Goal: Task Accomplishment & Management: Manage account settings

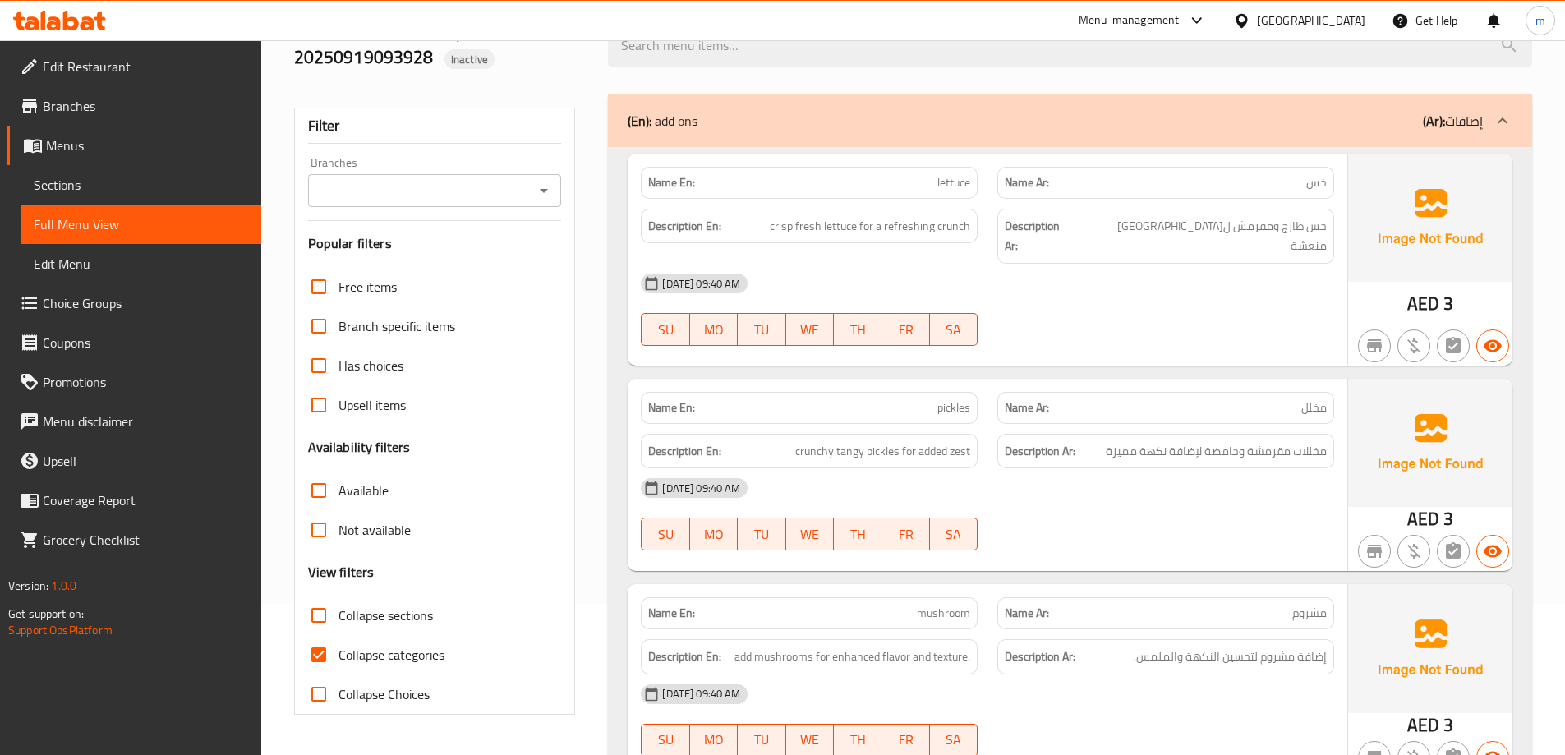
scroll to position [82, 0]
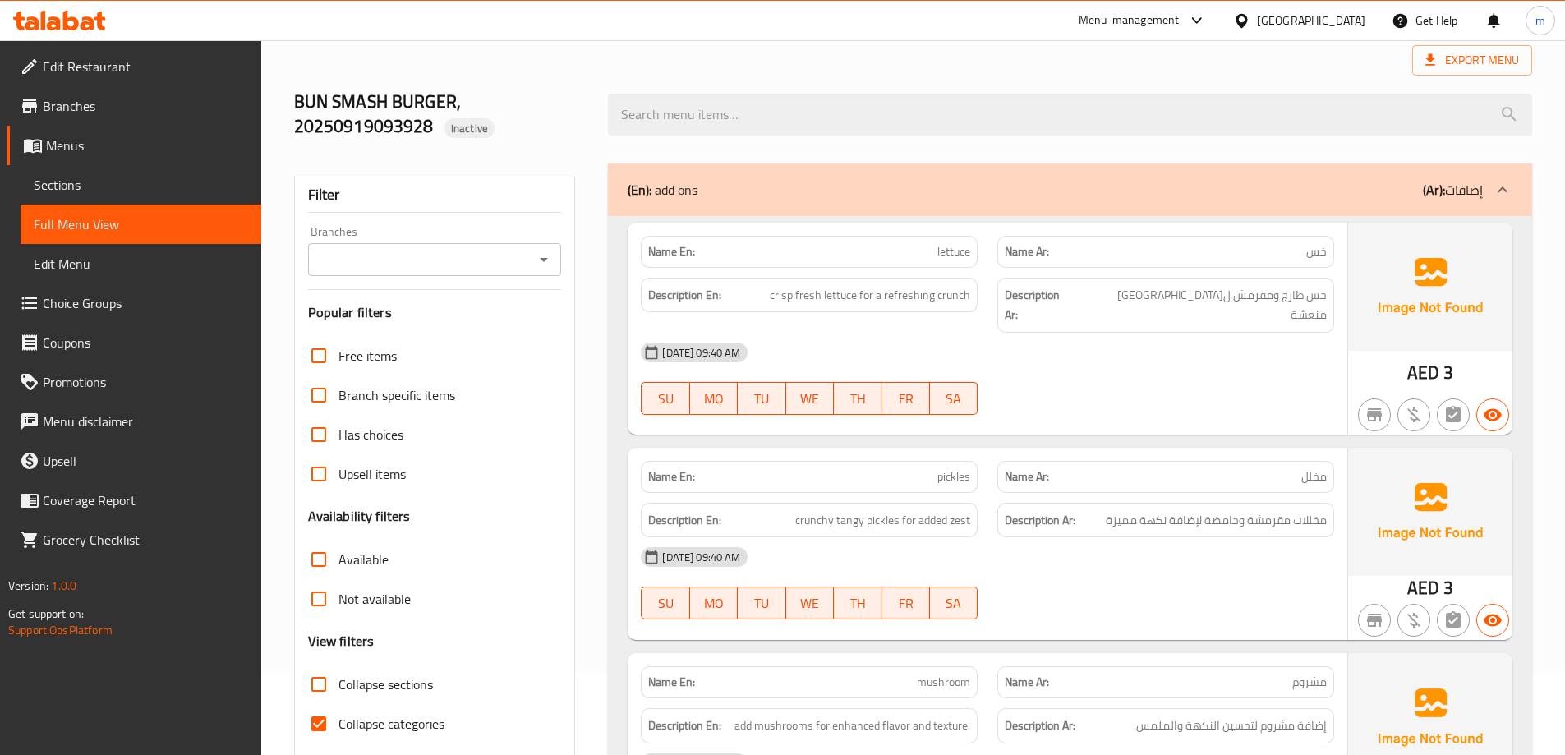
click at [112, 146] on span "Menus" at bounding box center [147, 146] width 202 height 20
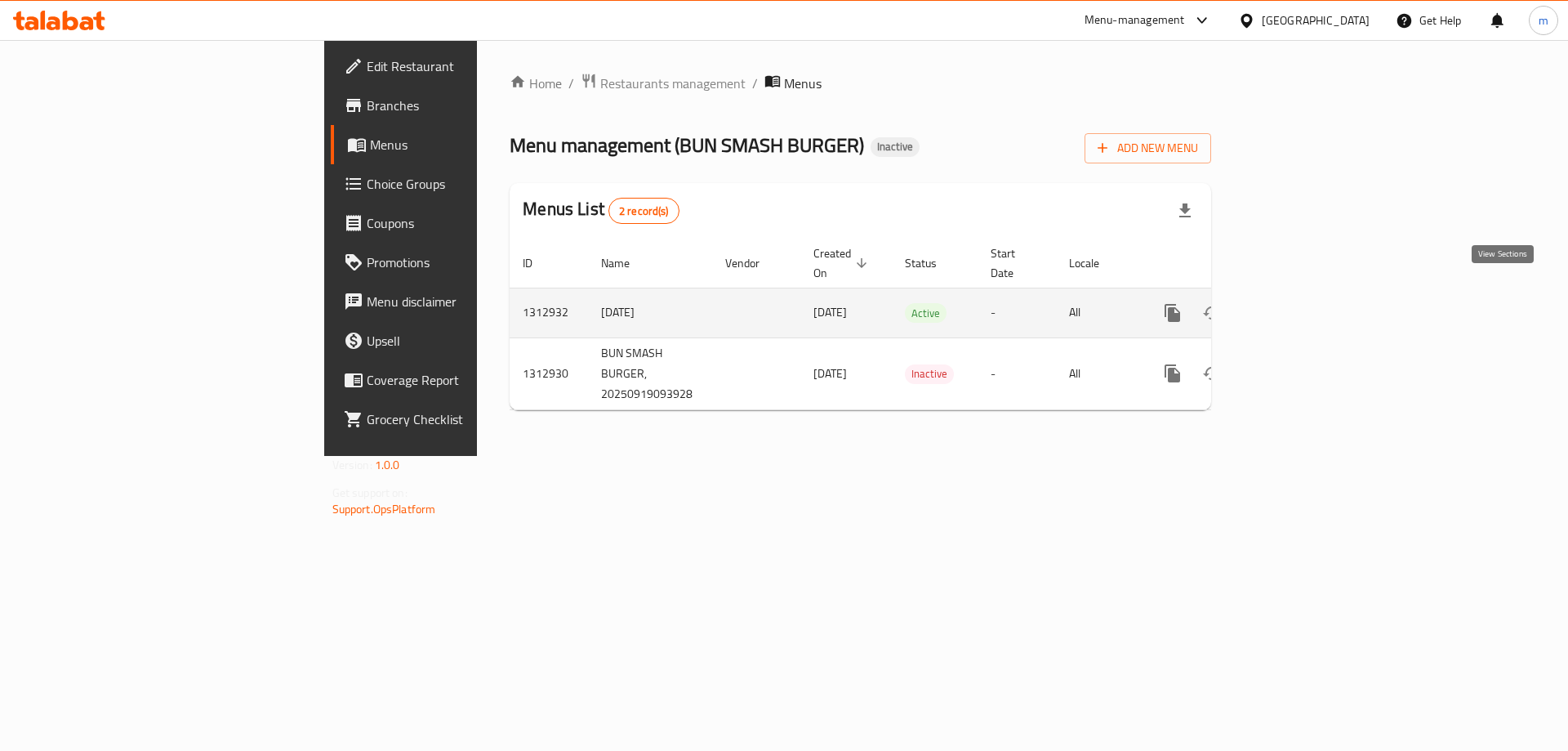
click at [1310, 293] on link "enhanced table" at bounding box center [1290, 312] width 39 height 39
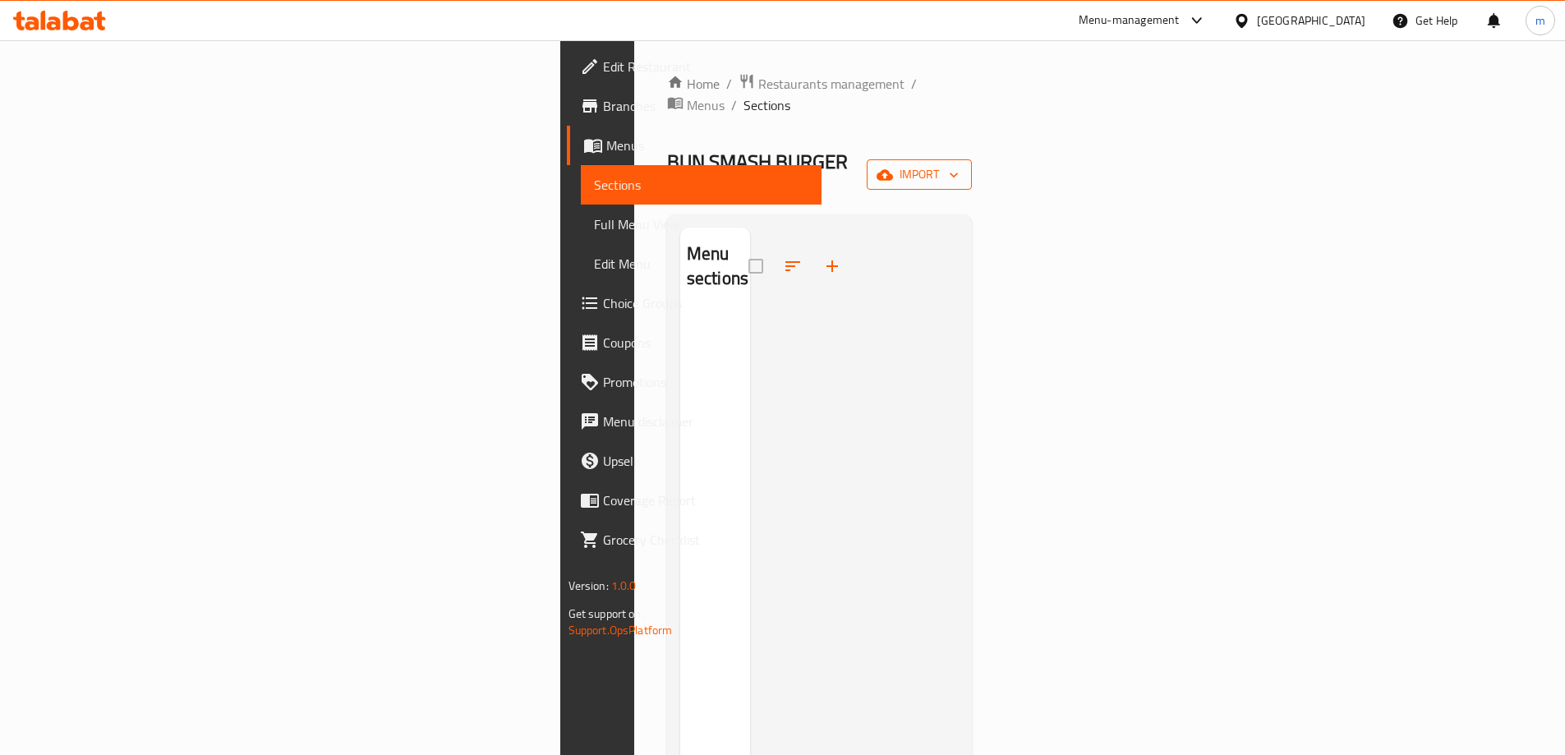
click at [959, 164] on span "import" at bounding box center [919, 174] width 79 height 21
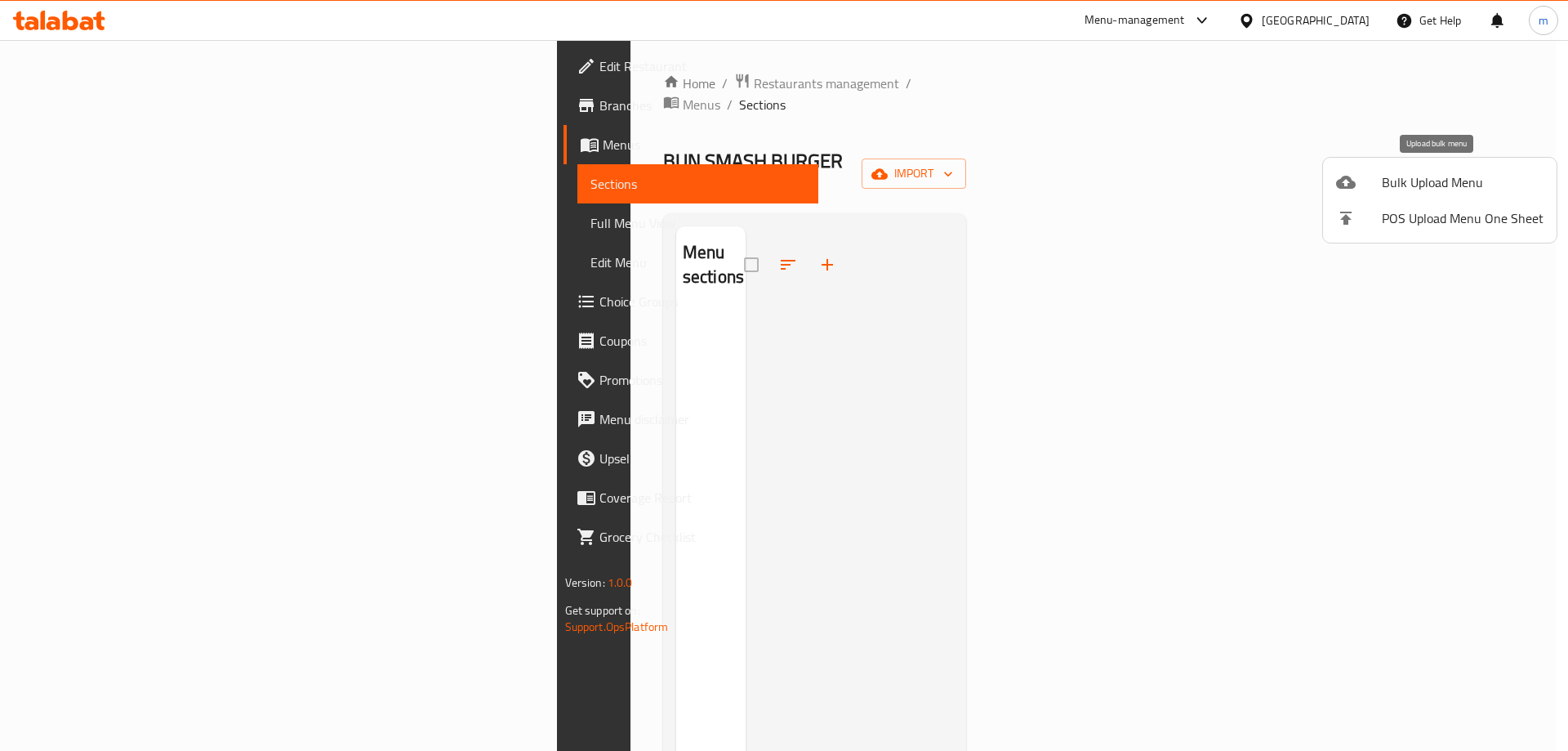
click at [1400, 181] on span "Bulk Upload Menu" at bounding box center [1463, 182] width 162 height 20
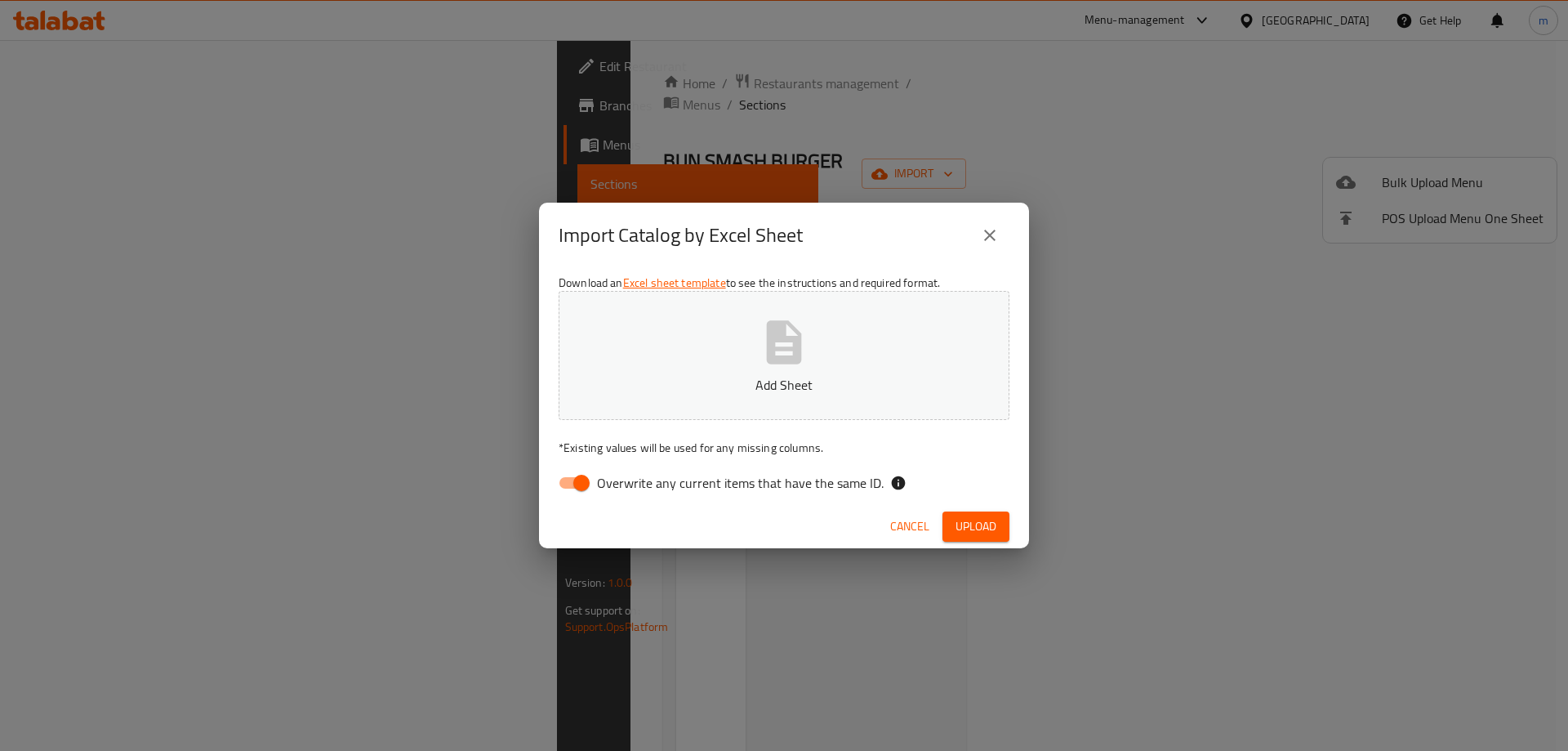
click at [675, 483] on span "Overwrite any current items that have the same ID." at bounding box center [741, 483] width 286 height 20
click at [628, 483] on input "Overwrite any current items that have the same ID." at bounding box center [582, 482] width 93 height 31
checkbox input "false"
click at [763, 338] on icon "button" at bounding box center [784, 342] width 53 height 53
click at [968, 520] on span "Upload" at bounding box center [975, 526] width 41 height 21
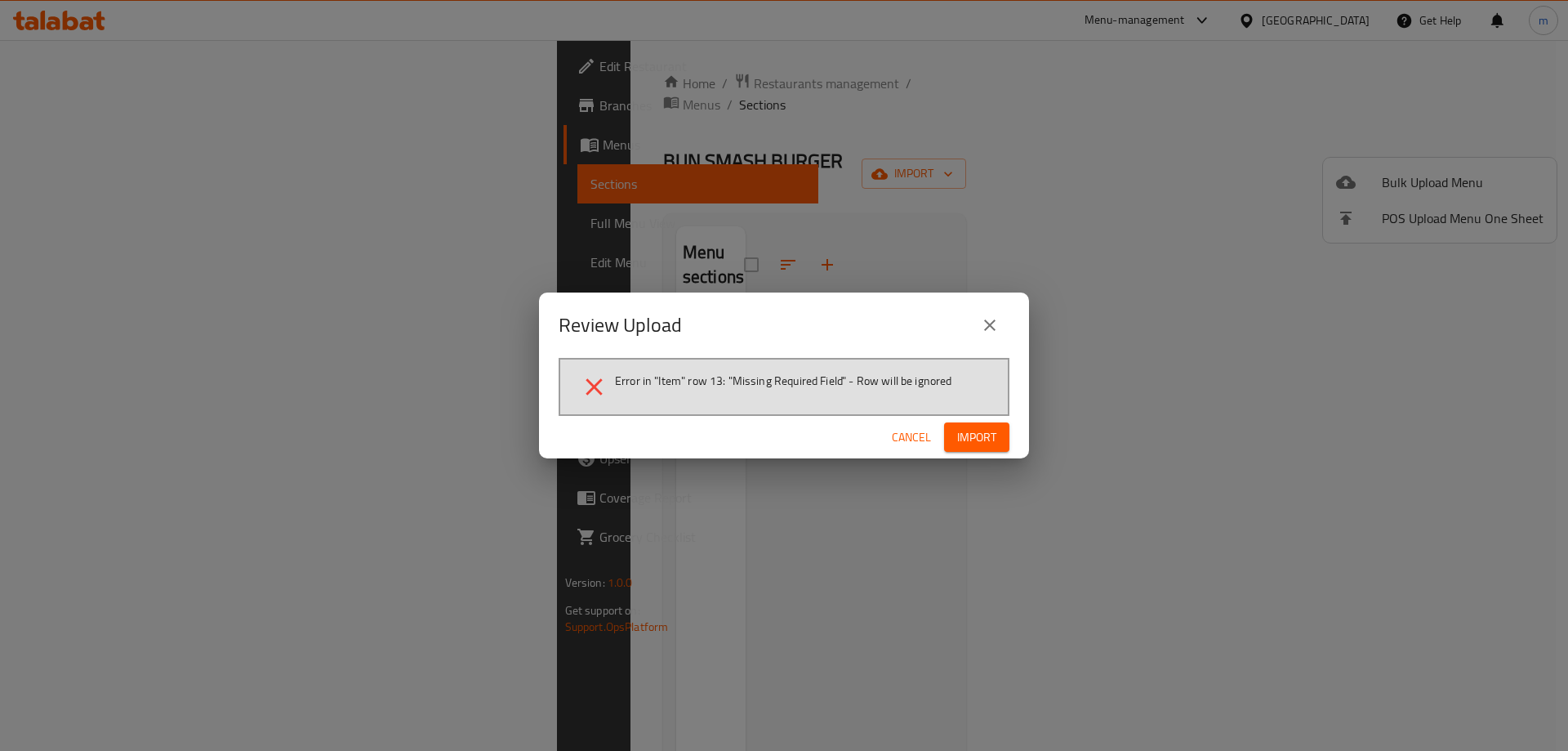
click at [1001, 323] on button "close" at bounding box center [989, 324] width 39 height 39
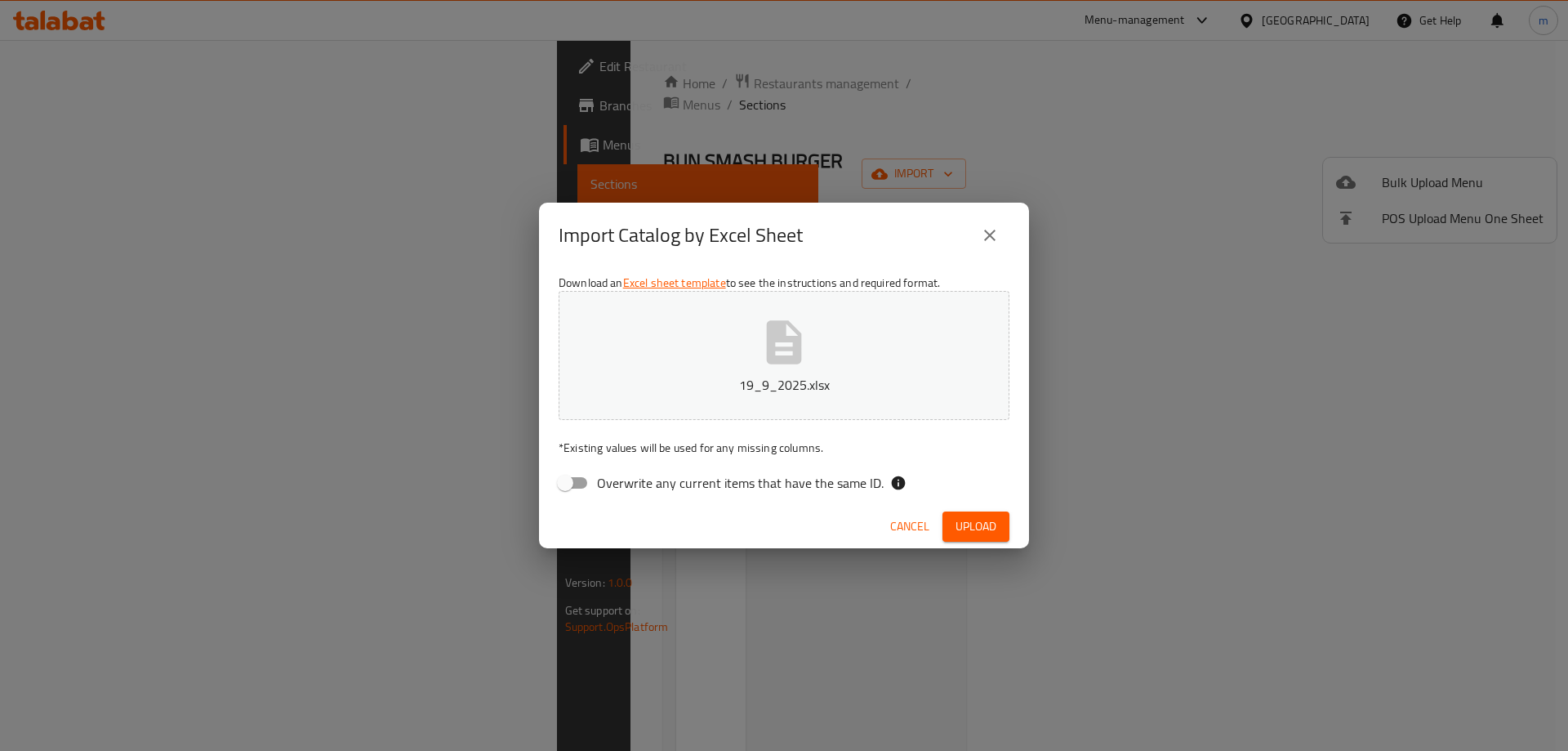
click at [986, 230] on icon "close" at bounding box center [990, 236] width 20 height 20
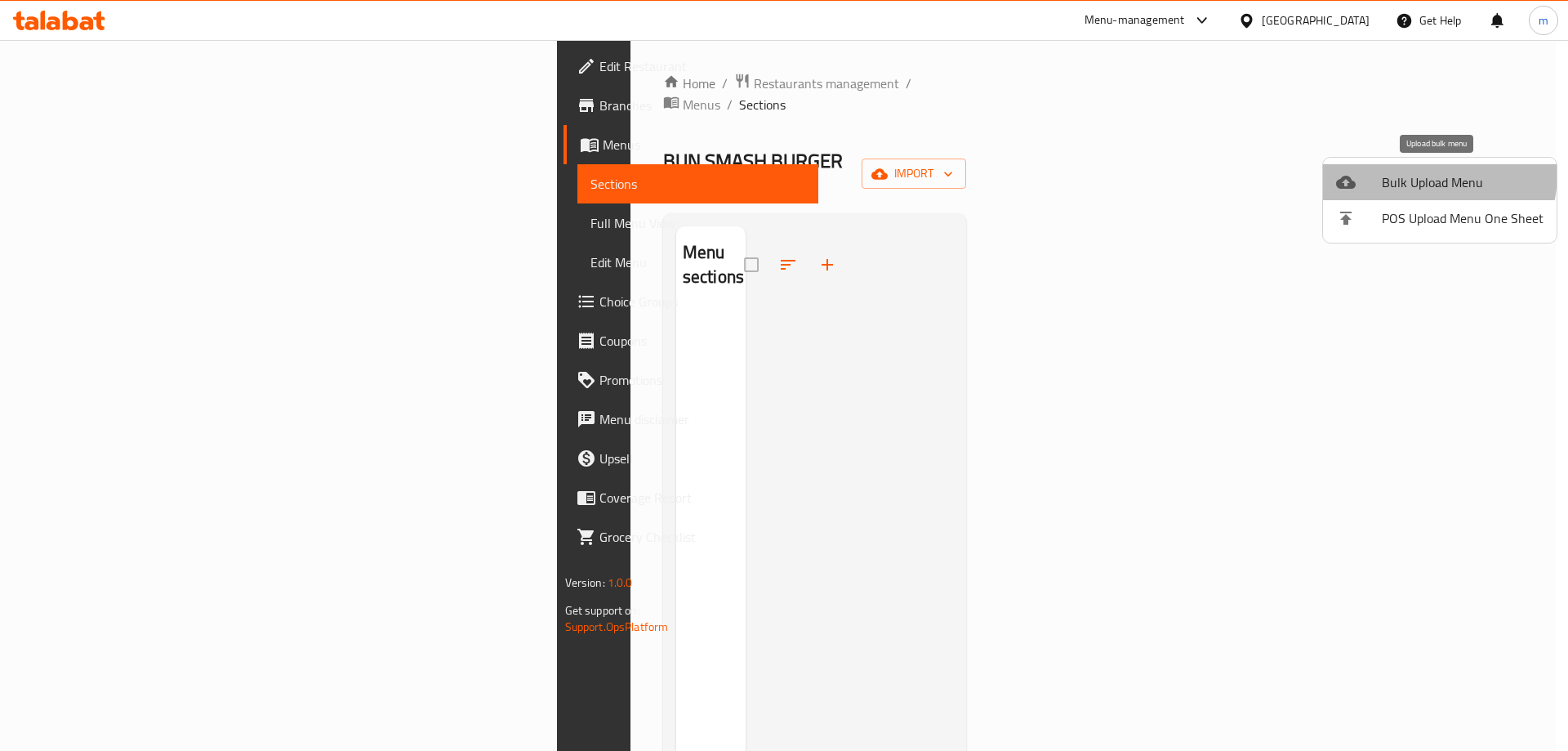
click at [1411, 172] on span "Bulk Upload Menu" at bounding box center [1463, 182] width 162 height 20
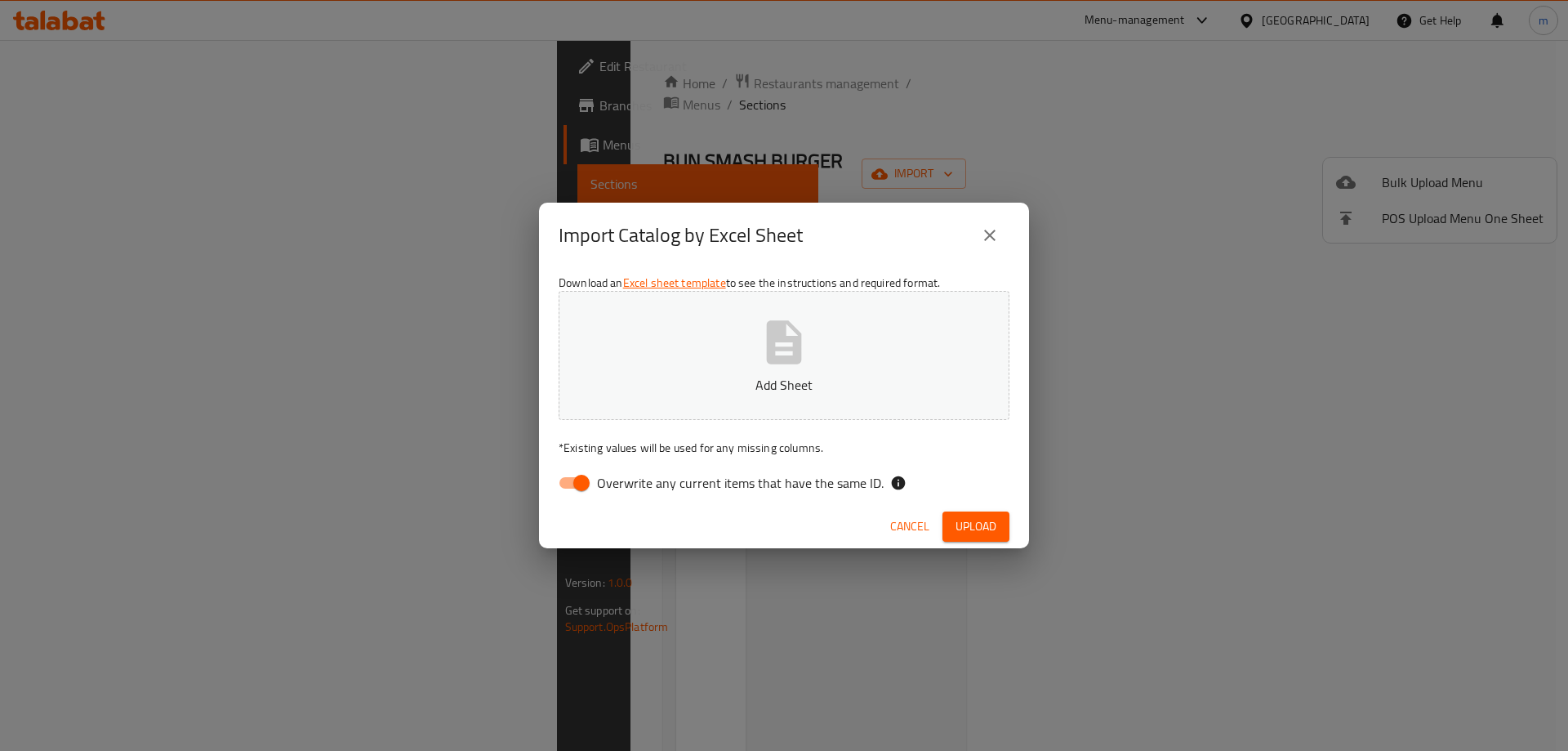
click at [638, 481] on span "Overwrite any current items that have the same ID." at bounding box center [741, 483] width 286 height 20
click at [628, 481] on input "Overwrite any current items that have the same ID." at bounding box center [582, 482] width 93 height 31
checkbox input "false"
click at [765, 350] on icon "button" at bounding box center [784, 342] width 53 height 53
click at [959, 524] on span "Upload" at bounding box center [975, 526] width 41 height 21
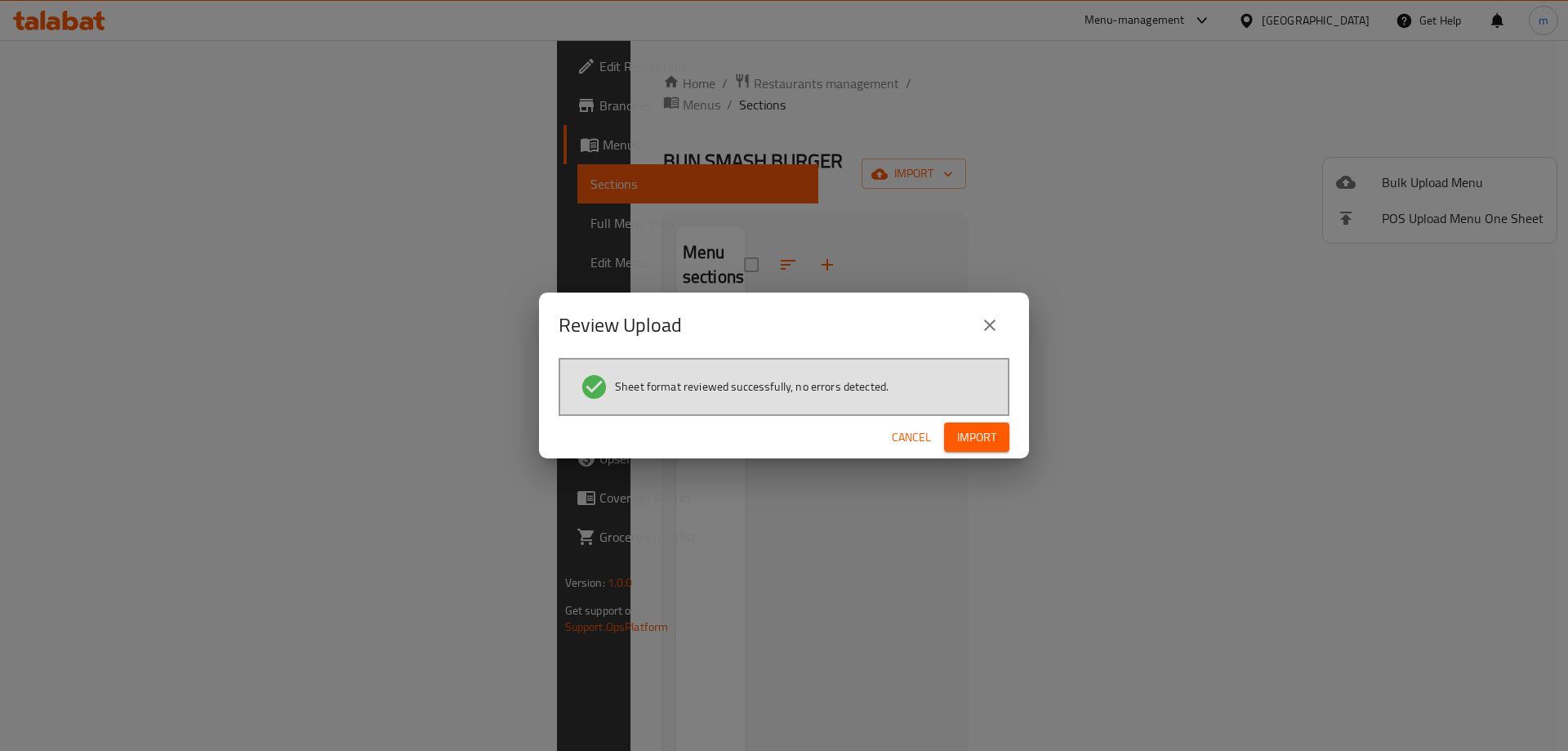
click at [967, 437] on span "Import" at bounding box center [976, 438] width 39 height 21
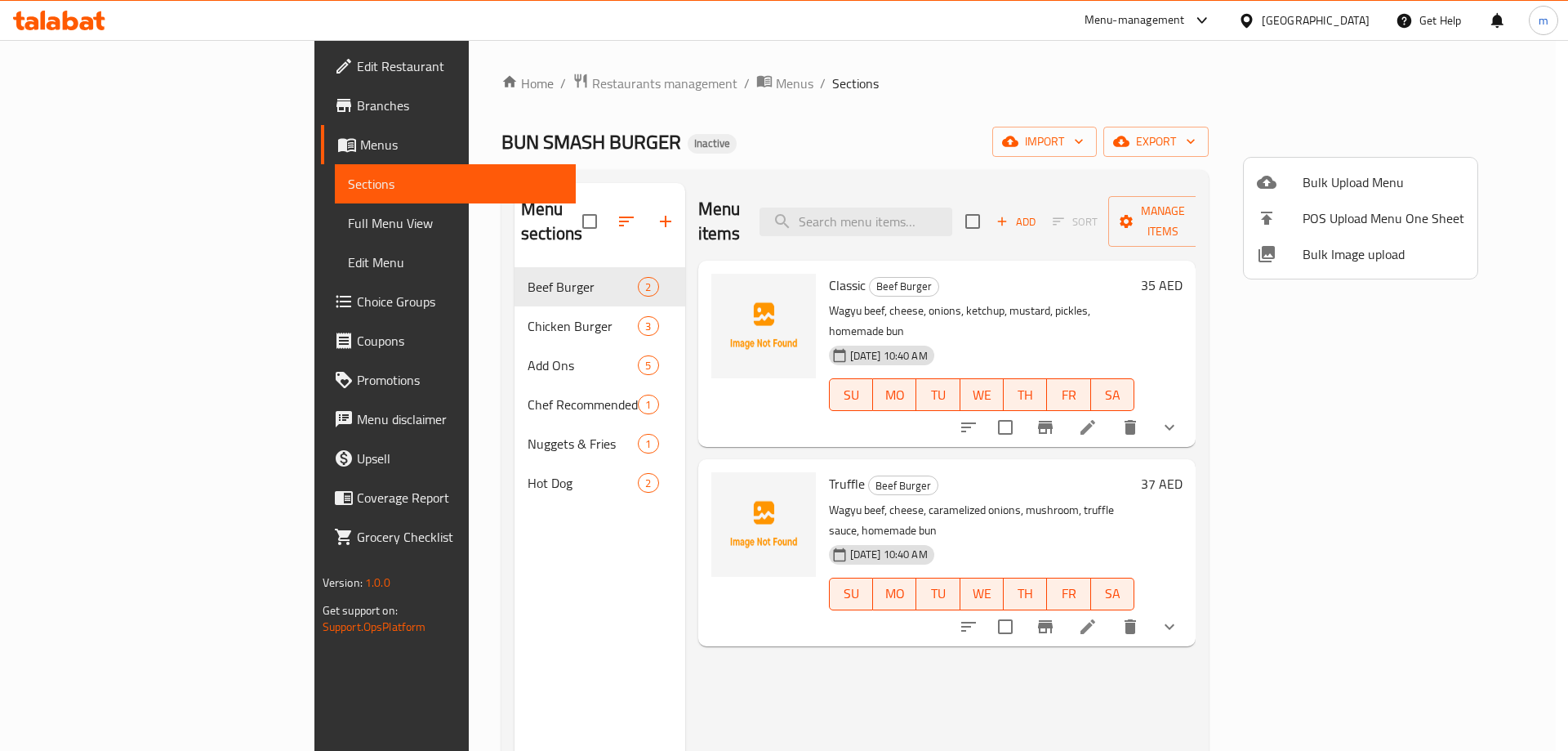
click at [103, 225] on div at bounding box center [784, 375] width 1568 height 751
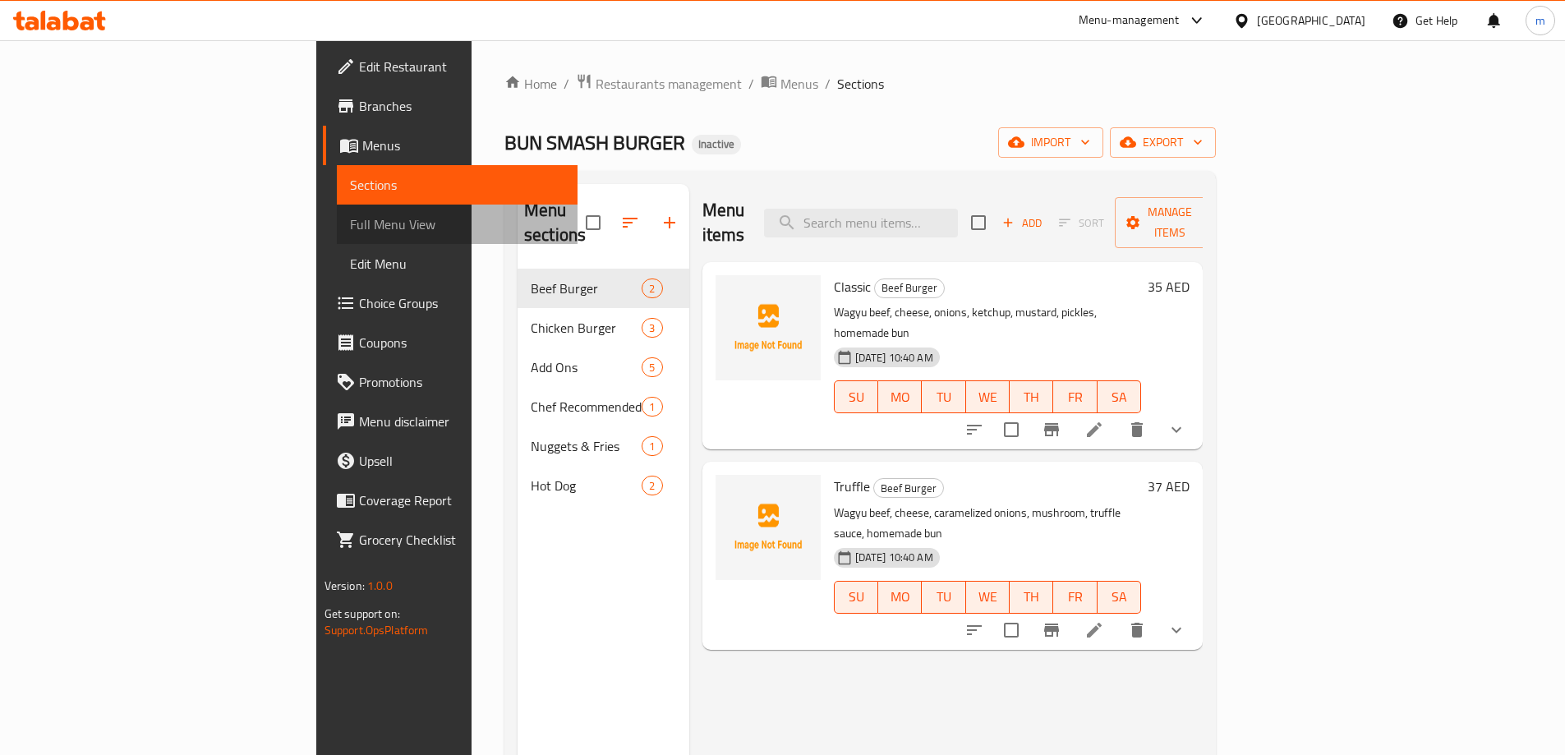
click at [350, 226] on span "Full Menu View" at bounding box center [457, 224] width 214 height 20
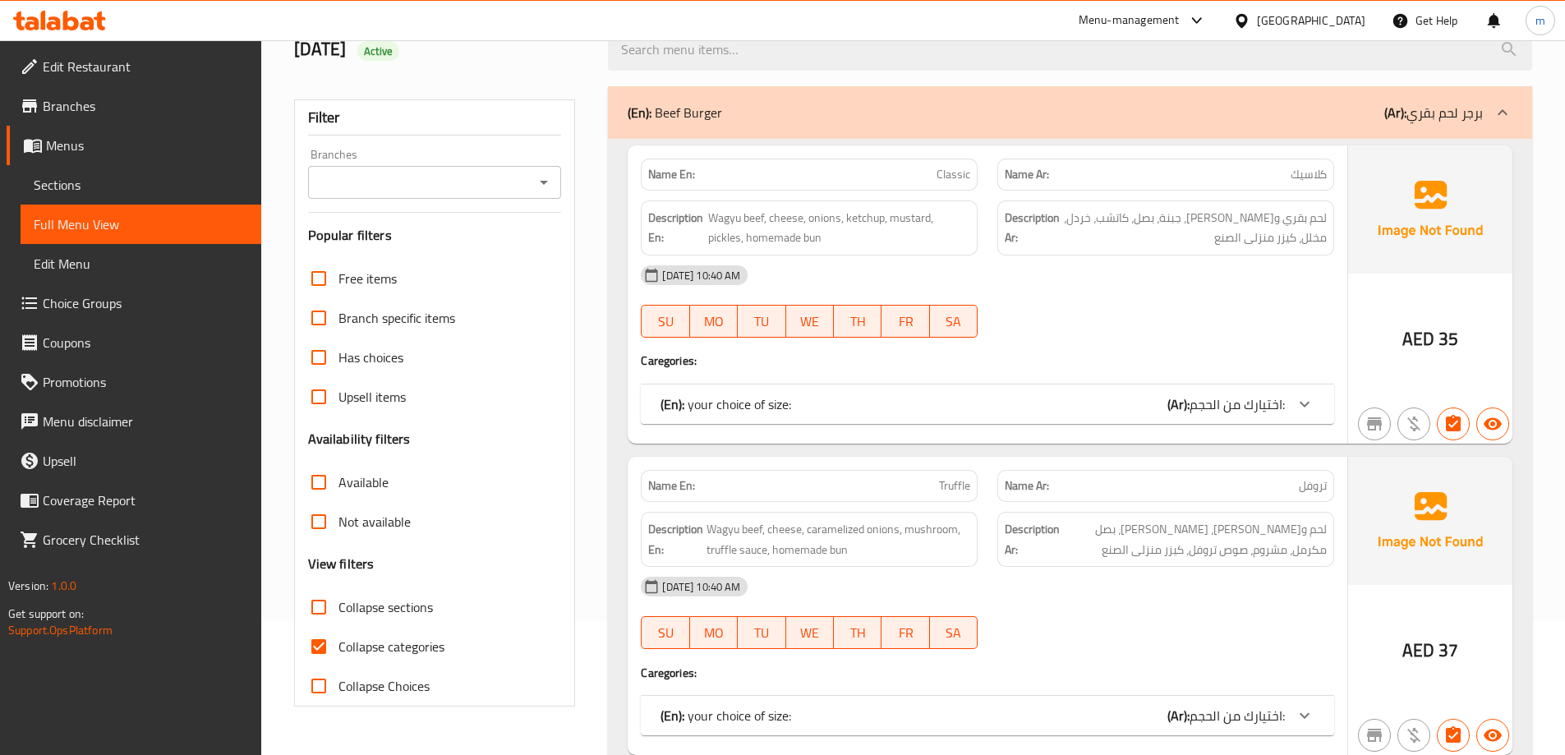
scroll to position [164, 0]
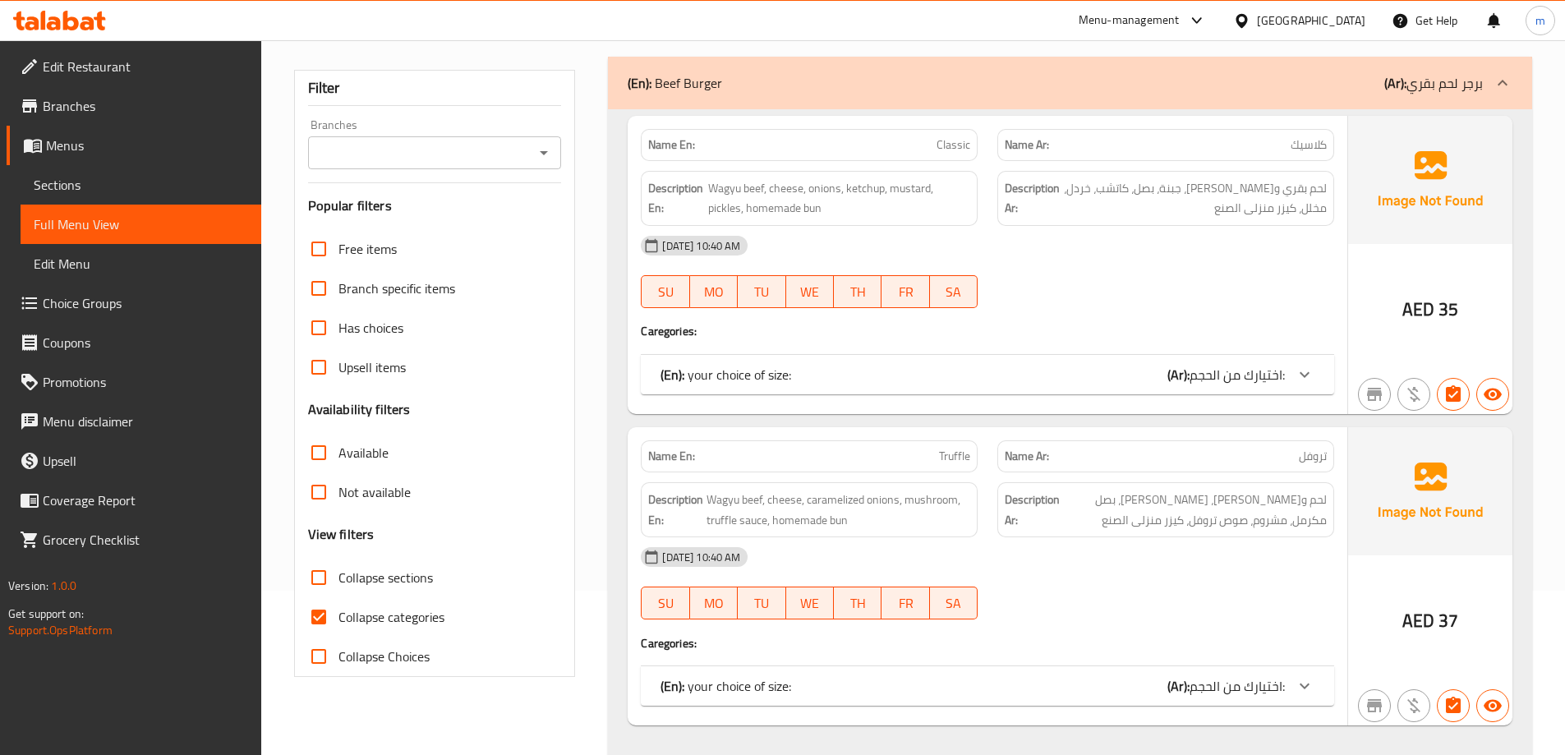
click at [326, 608] on input "Collapse categories" at bounding box center [318, 616] width 39 height 39
checkbox input "false"
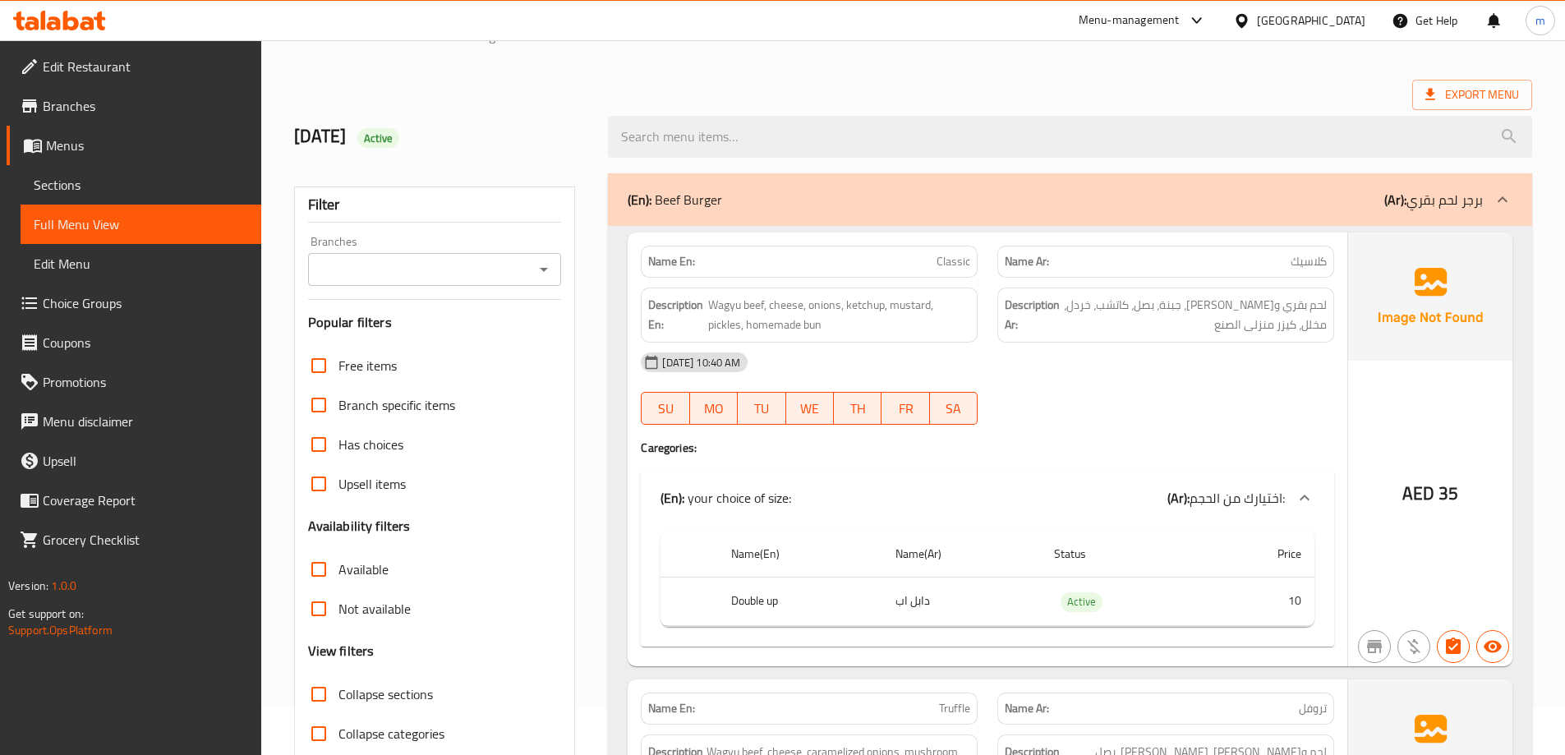
scroll to position [0, 0]
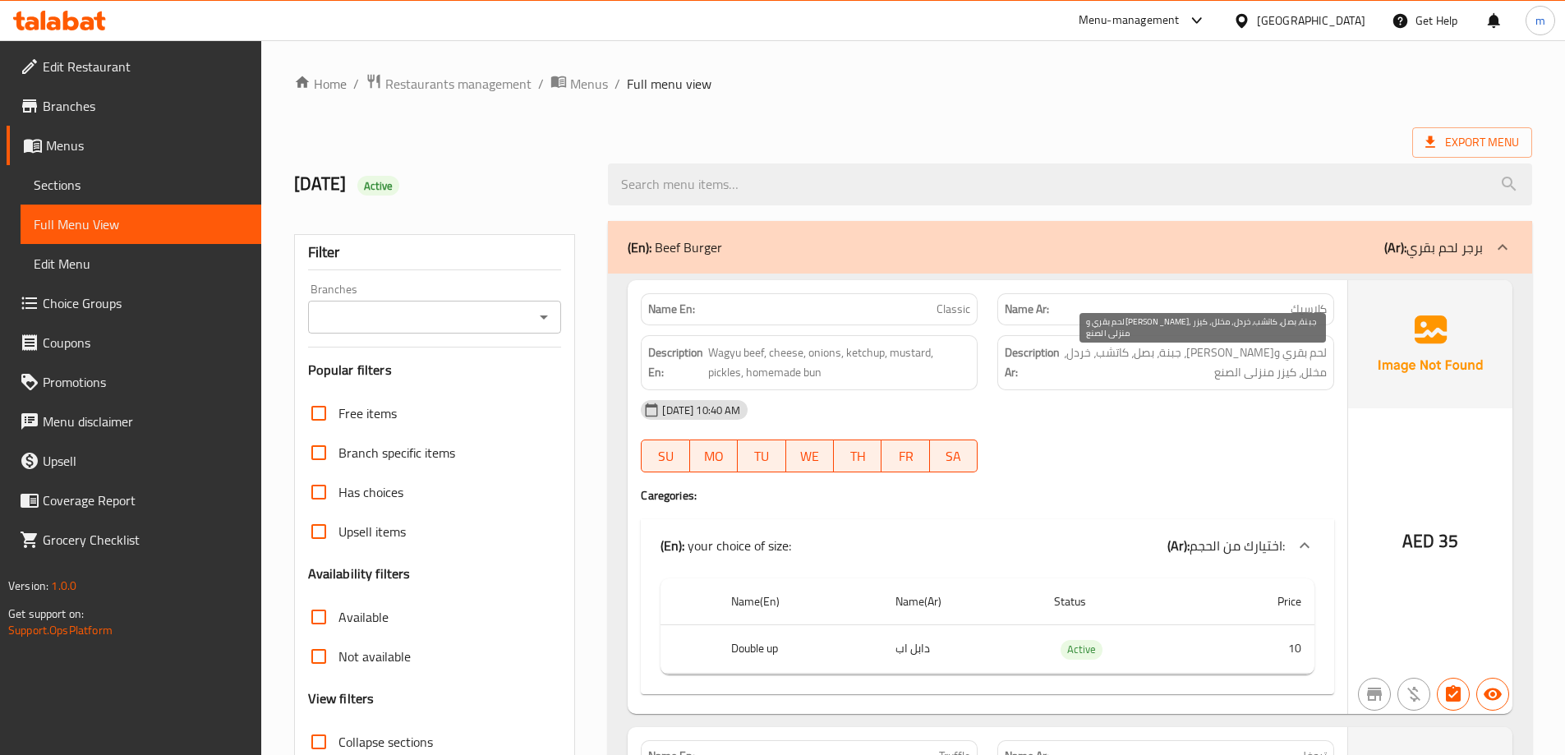
click at [1143, 355] on span "لحم بقري واغيو، جبنة، بصل، كاتشب، خردل، مخلل، كيزر منزلى الصنع" at bounding box center [1195, 363] width 264 height 40
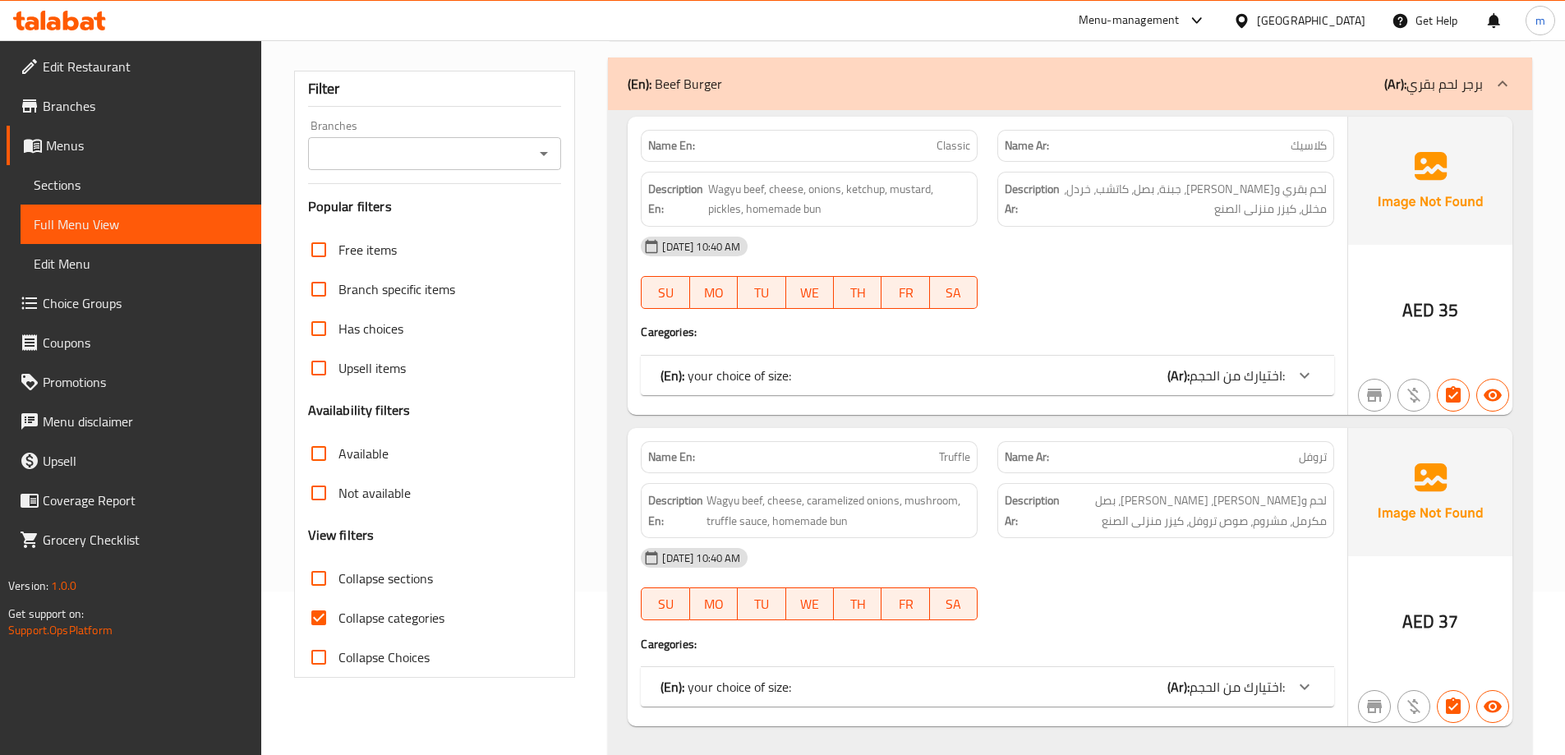
scroll to position [164, 0]
click at [90, 192] on span "Sections" at bounding box center [141, 185] width 214 height 20
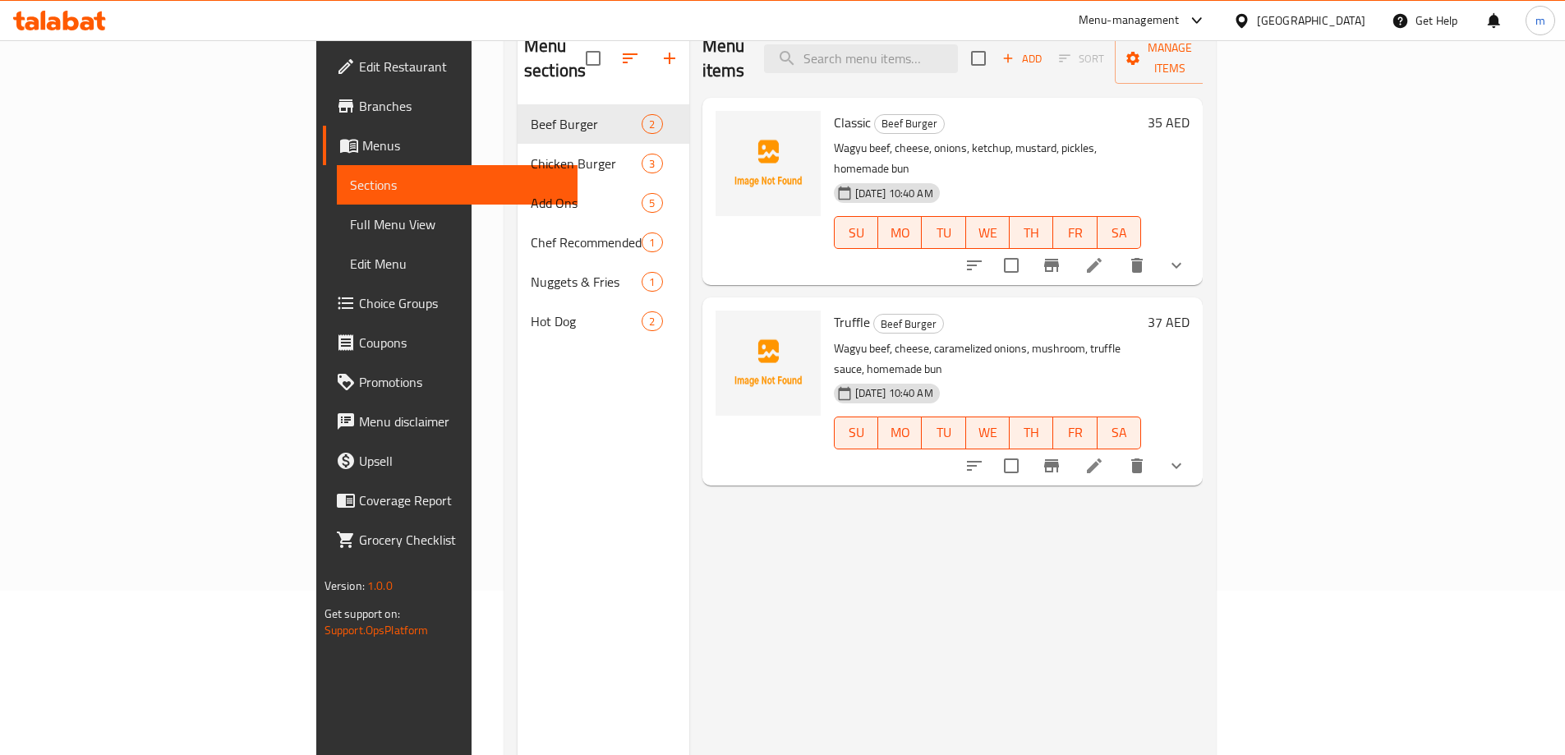
scroll to position [82, 0]
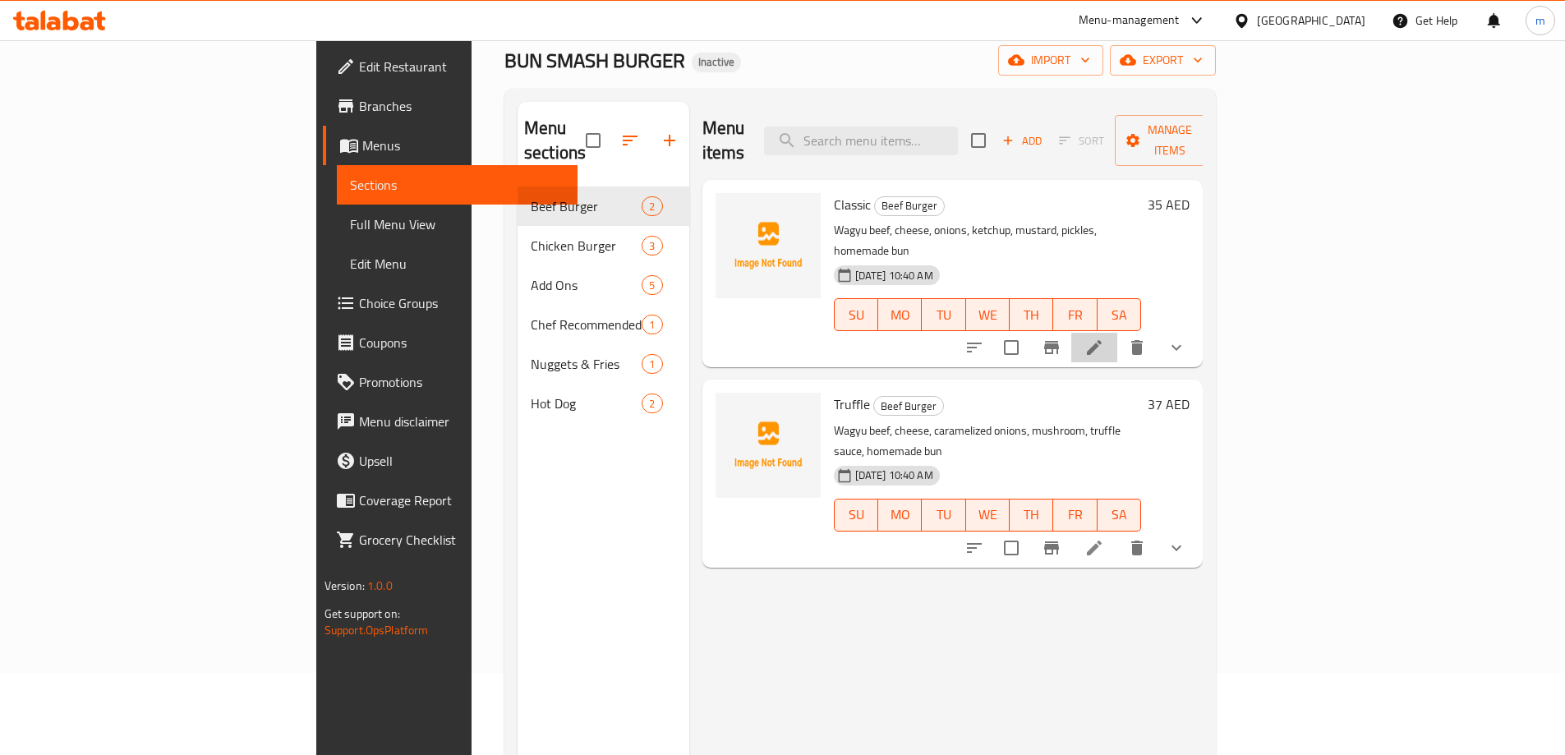
click at [1117, 333] on li at bounding box center [1094, 348] width 46 height 30
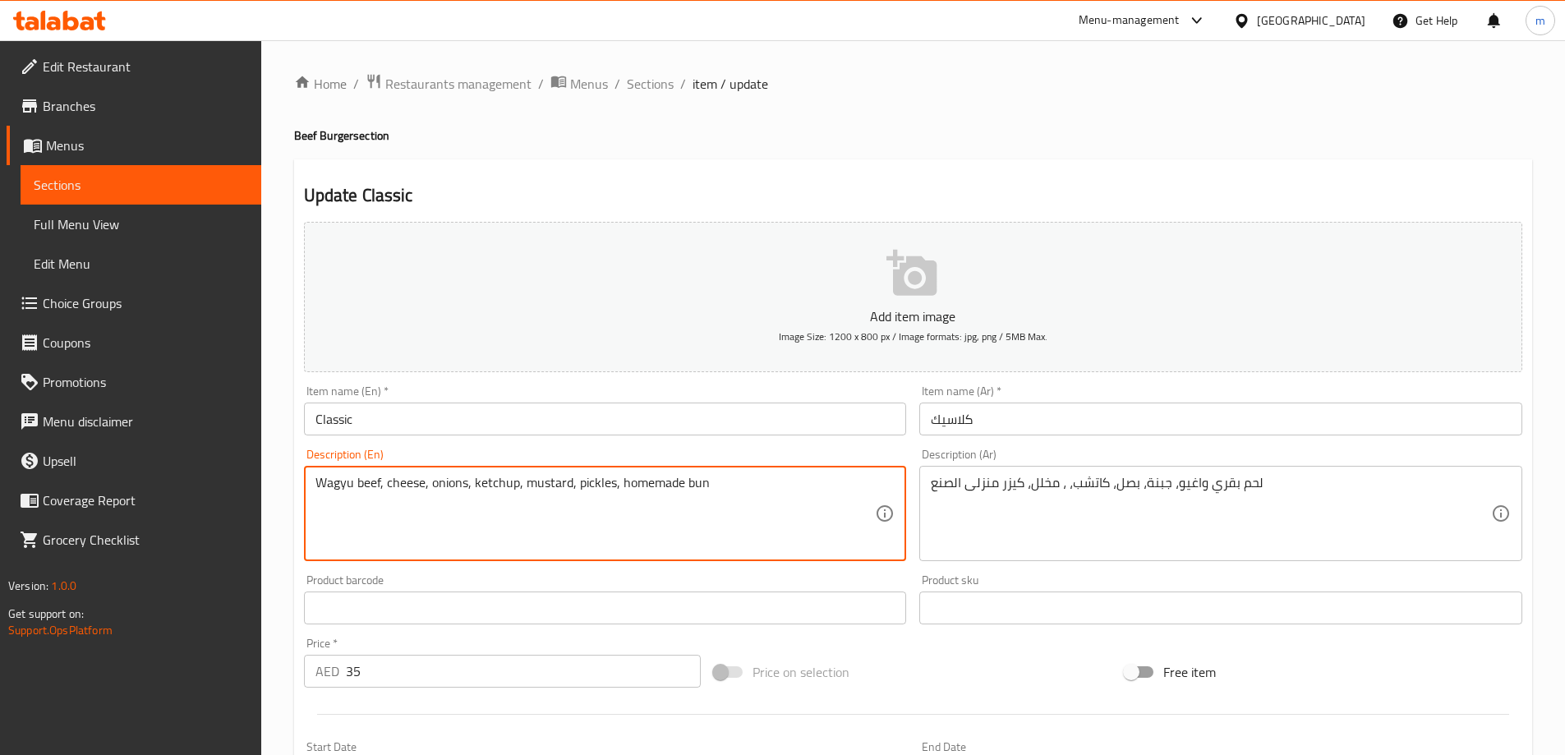
click at [541, 485] on textarea "Wagyu beef, cheese, onions, ketchup, mustard, pickles, homemade bun" at bounding box center [595, 514] width 560 height 78
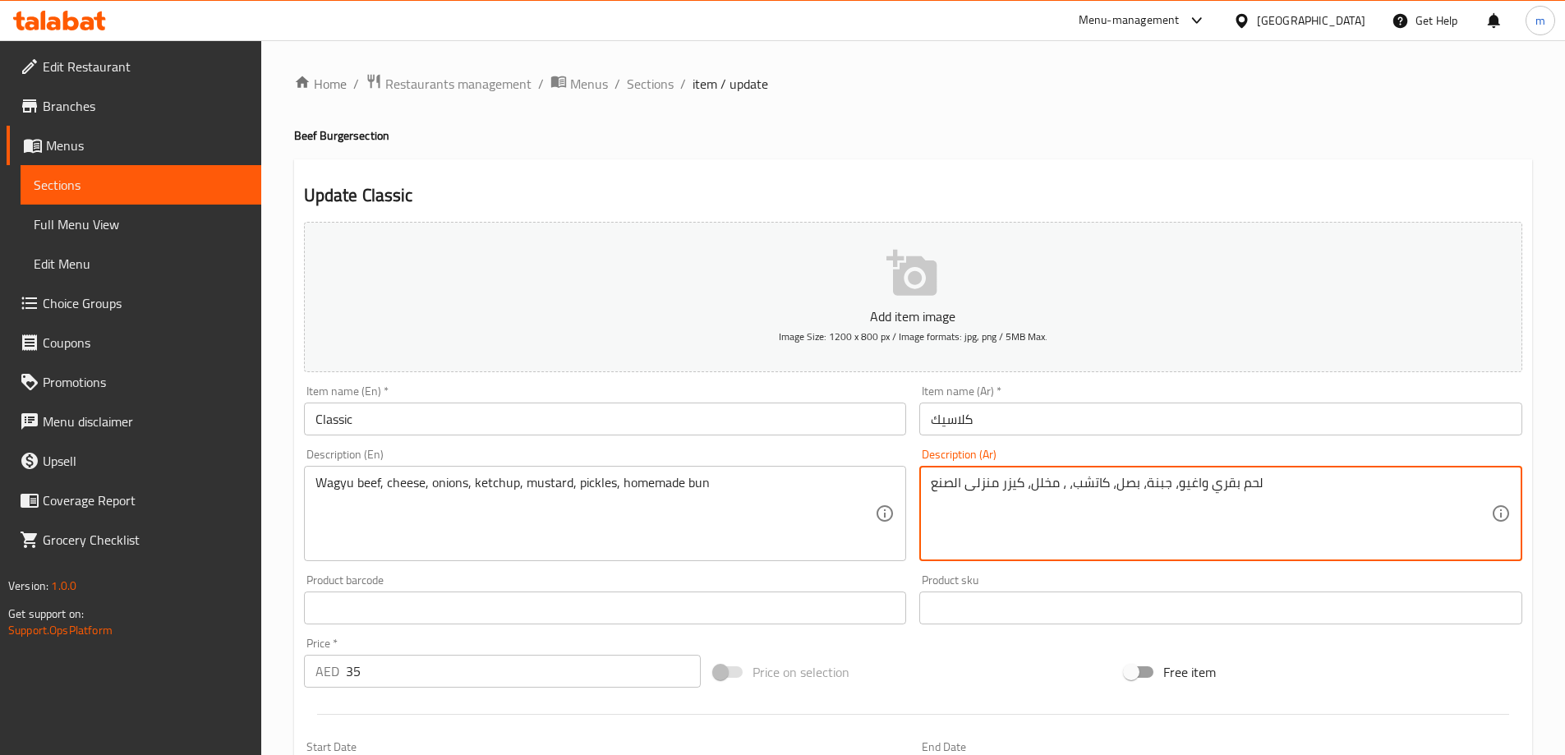
paste textarea "مستردة"
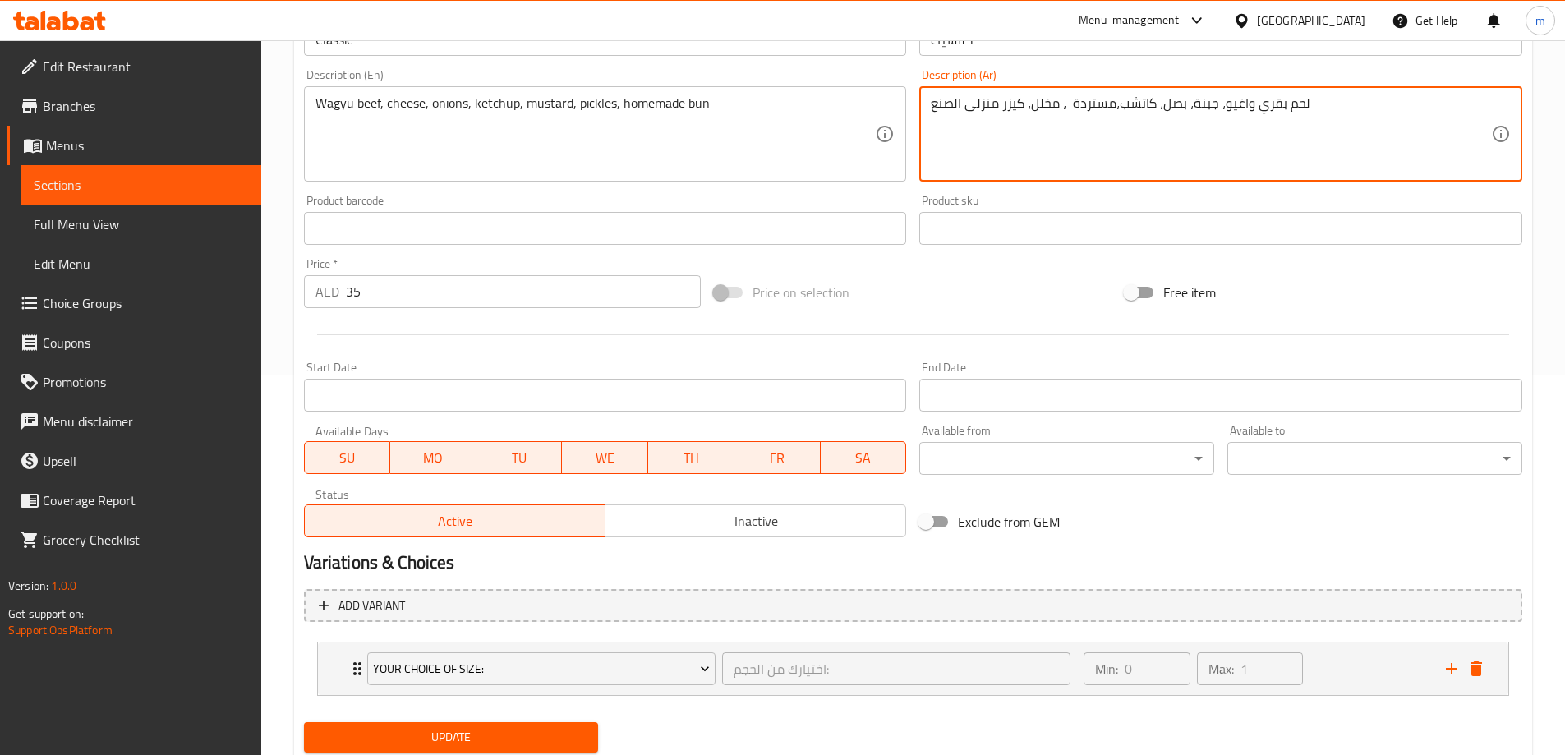
scroll to position [433, 0]
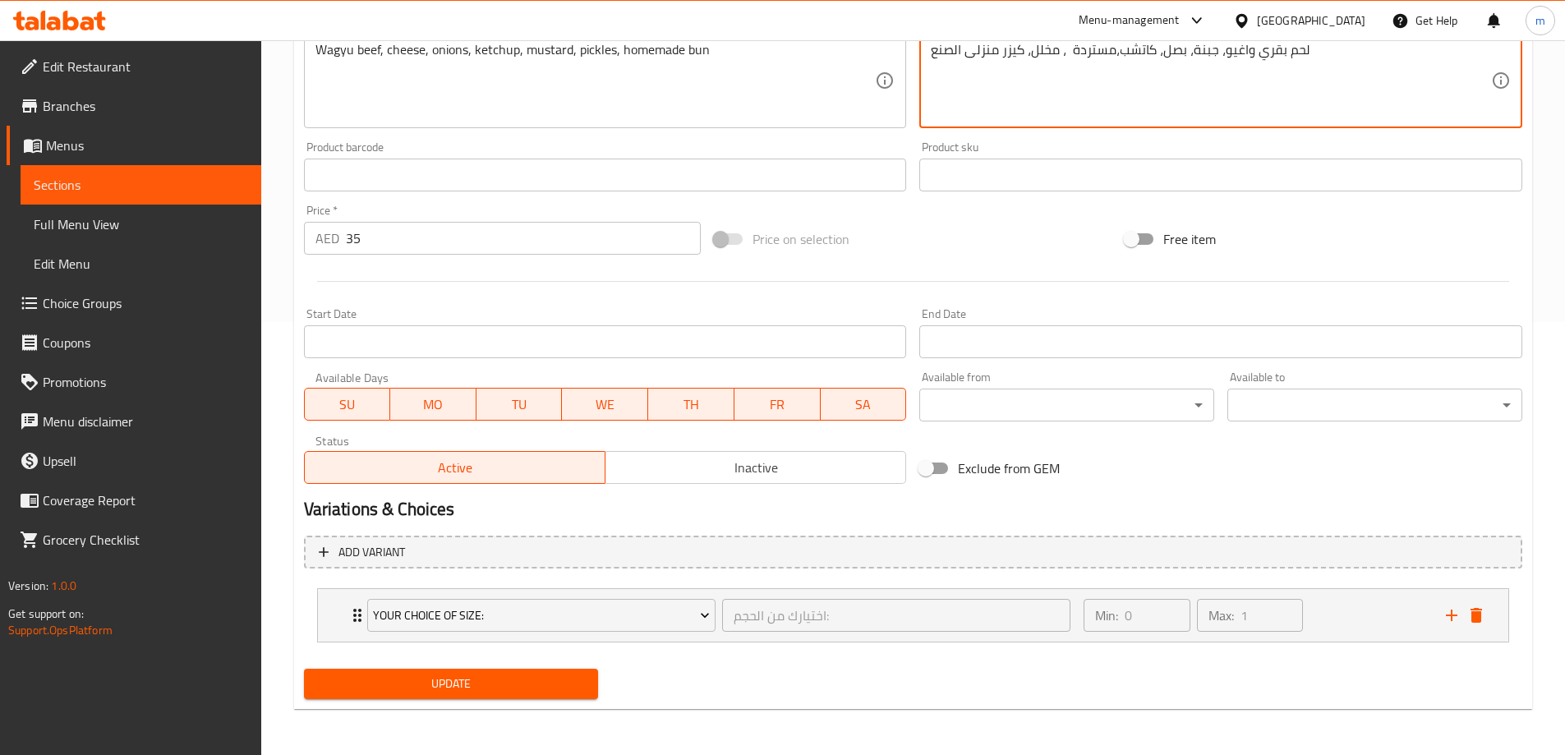
type textarea "لحم بقري واغيو، جبنة، بصل، كاتشب،مستردة ، مخلل، كيزر منزلى الصنع"
click at [550, 676] on span "Update" at bounding box center [451, 684] width 269 height 21
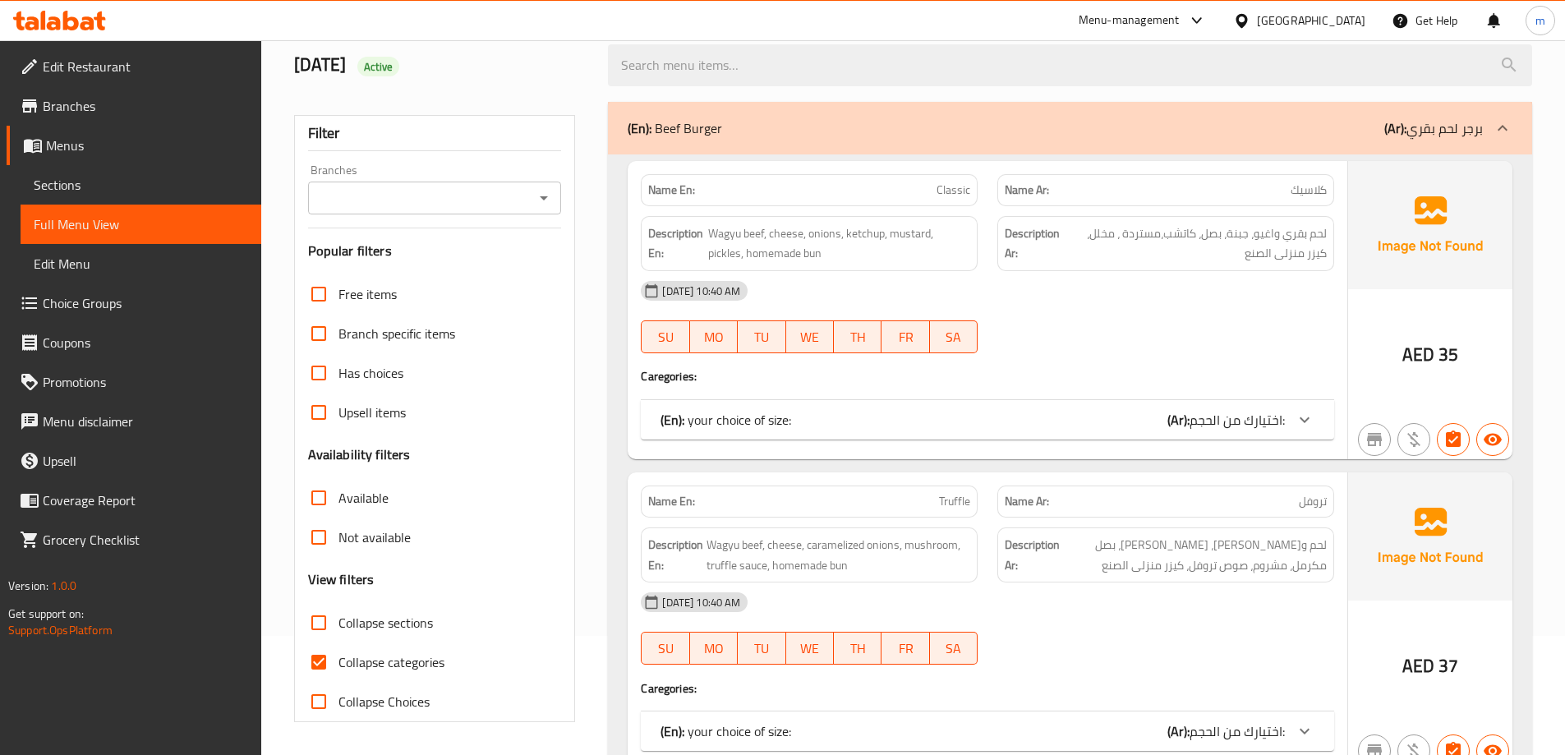
scroll to position [201, 0]
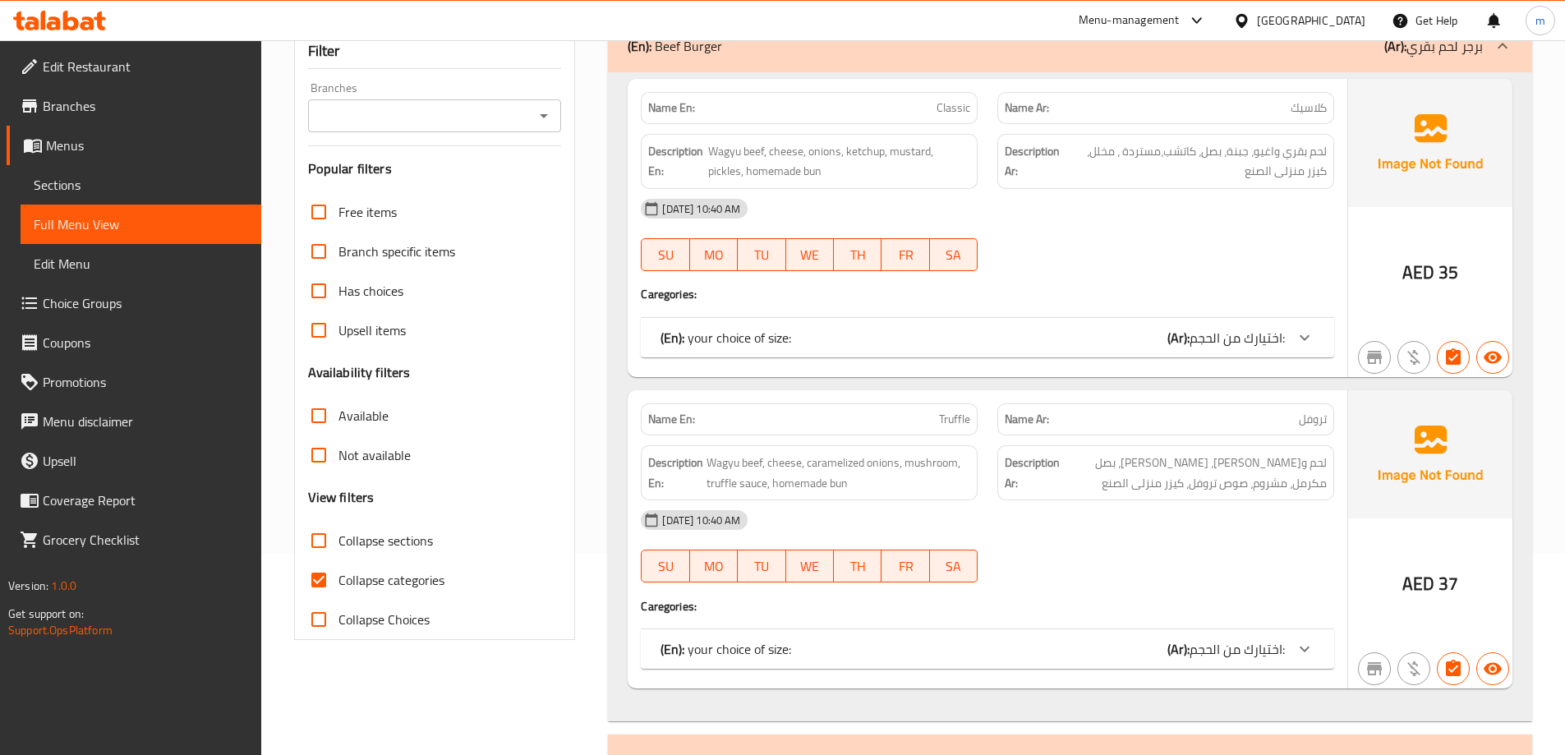
click at [357, 589] on span "Collapse categories" at bounding box center [391, 580] width 106 height 20
click at [338, 589] on input "Collapse categories" at bounding box center [318, 579] width 39 height 39
checkbox input "false"
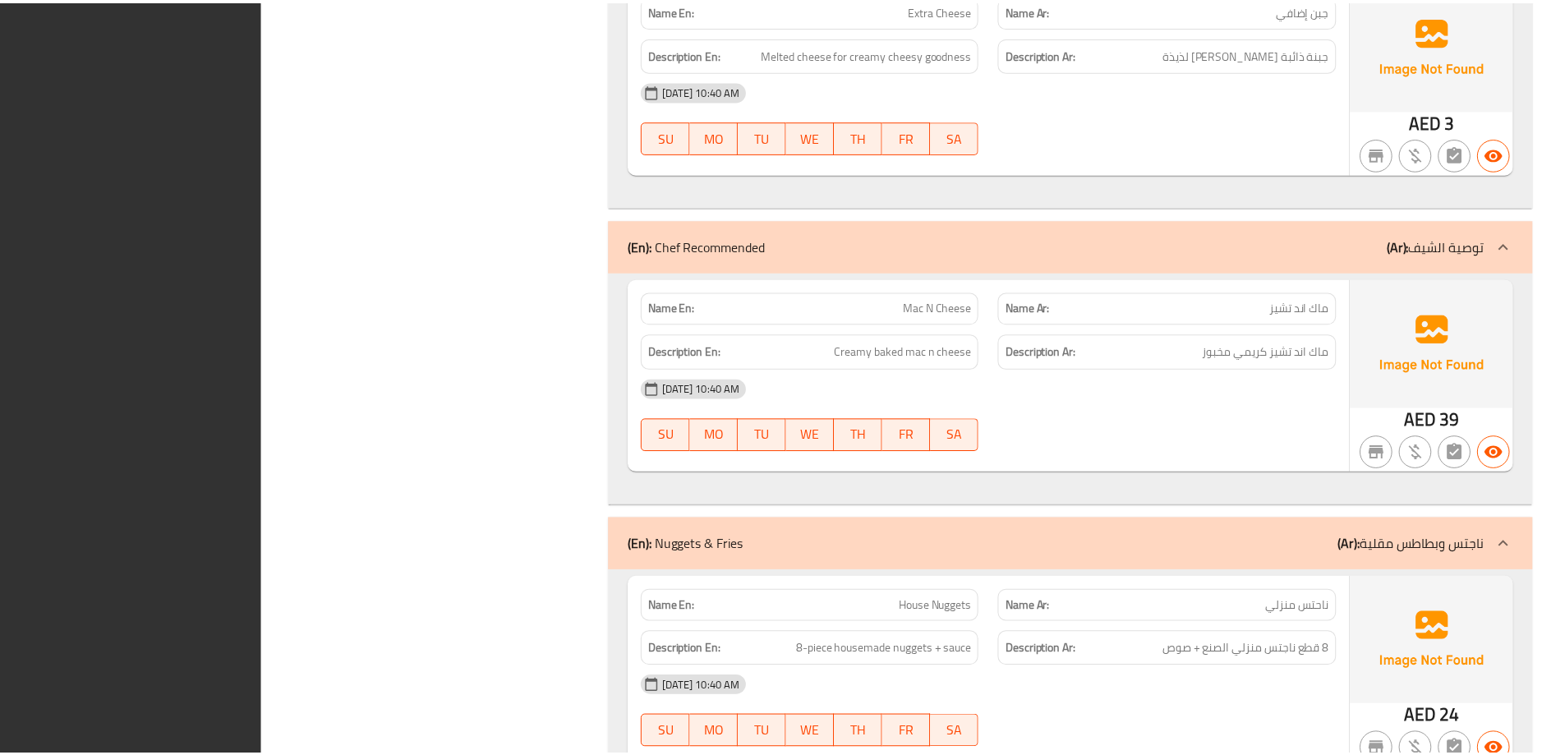
scroll to position [4121, 0]
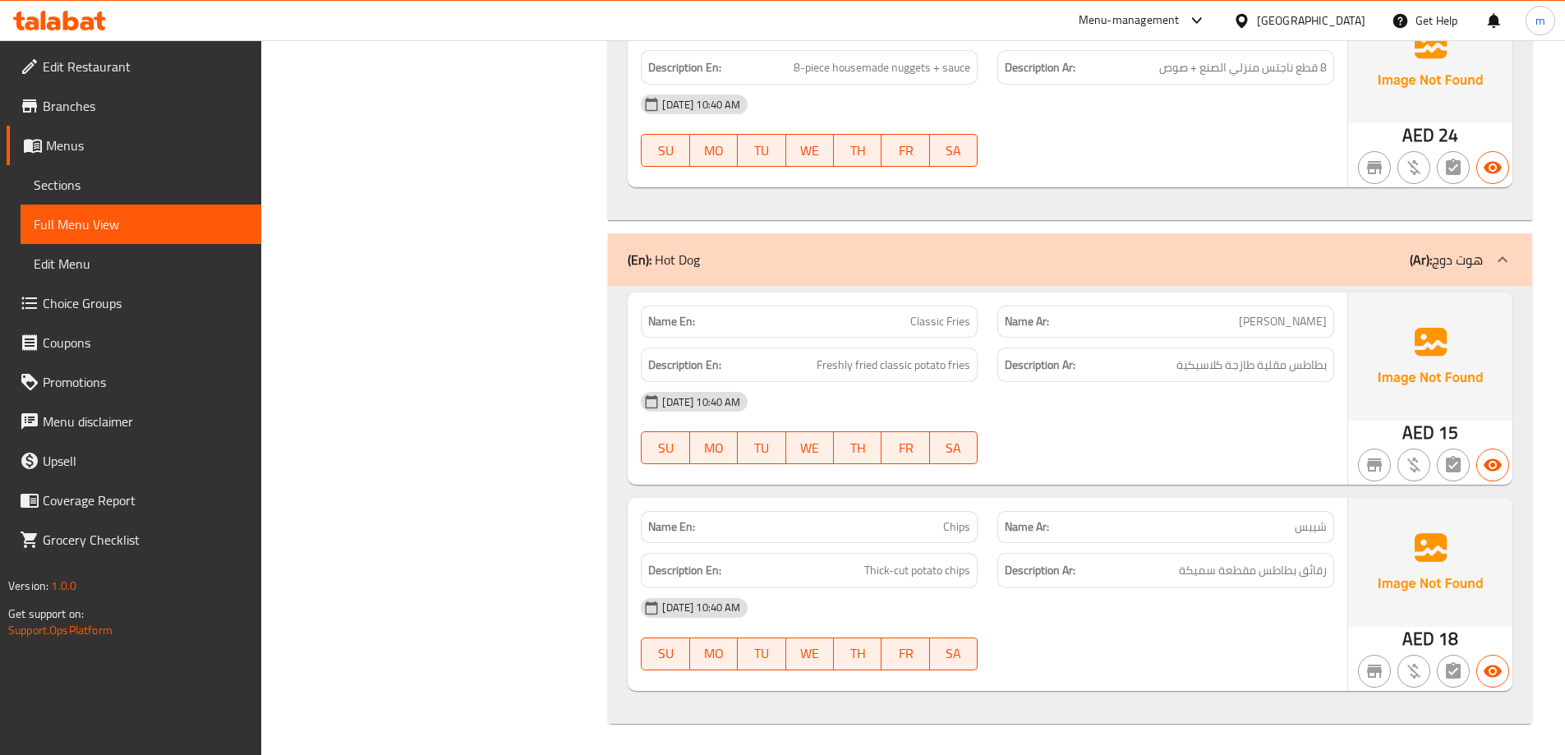
click at [127, 113] on span "Branches" at bounding box center [145, 106] width 205 height 20
